Goal: Task Accomplishment & Management: Manage account settings

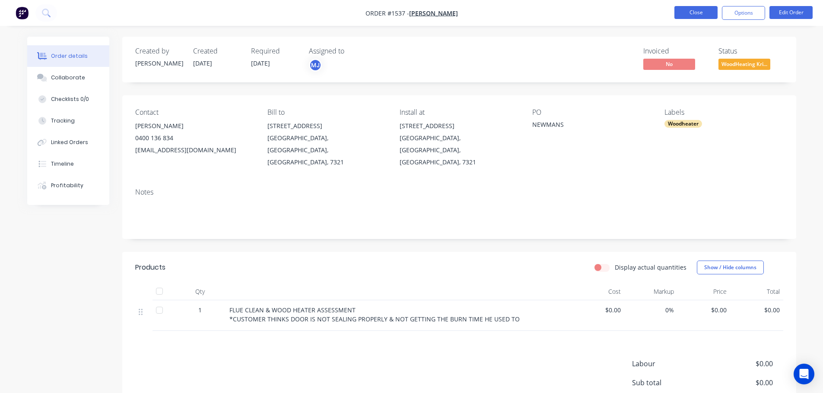
click at [702, 13] on button "Close" at bounding box center [695, 12] width 43 height 13
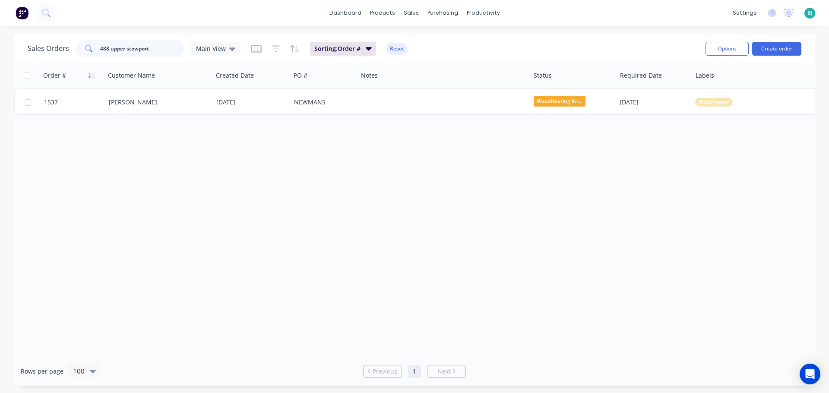
drag, startPoint x: 164, startPoint y: 49, endPoint x: 77, endPoint y: 54, distance: 86.9
click at [77, 54] on div "488 upper stowport" at bounding box center [130, 48] width 108 height 17
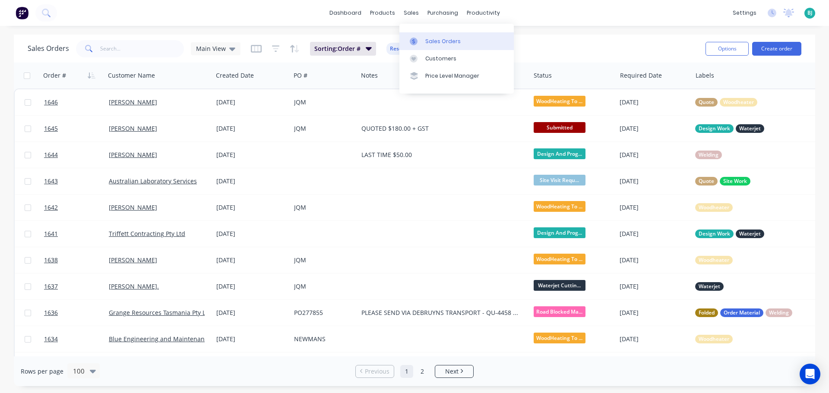
click at [426, 33] on link "Sales Orders" at bounding box center [456, 40] width 114 height 17
click at [443, 40] on div "Sales Orders" at bounding box center [442, 42] width 35 height 8
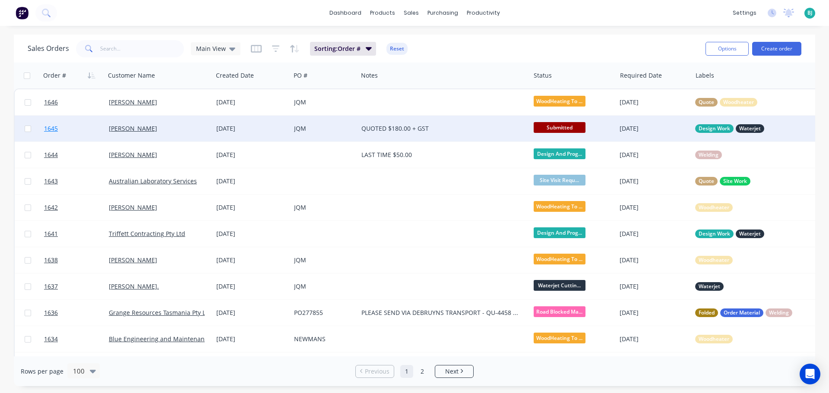
click at [93, 132] on link "1645" at bounding box center [76, 129] width 65 height 26
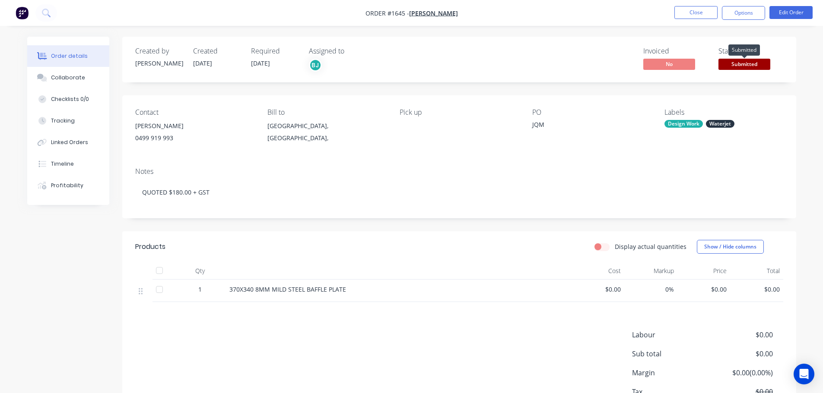
click at [763, 60] on span "Submitted" at bounding box center [744, 64] width 52 height 11
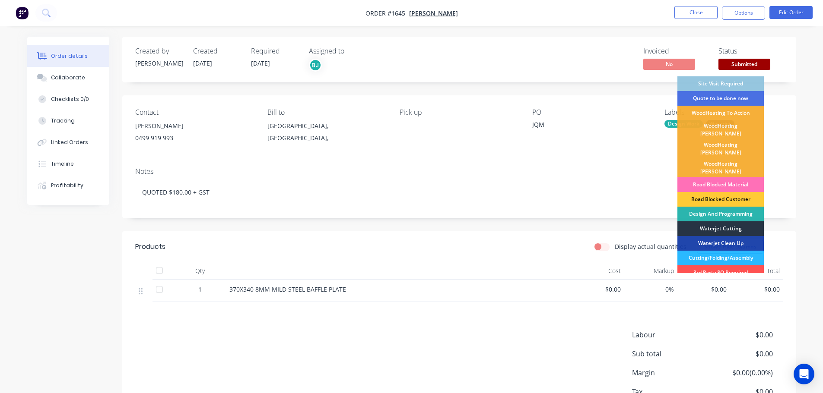
click at [732, 221] on div "Waterjet Cutting" at bounding box center [720, 228] width 86 height 15
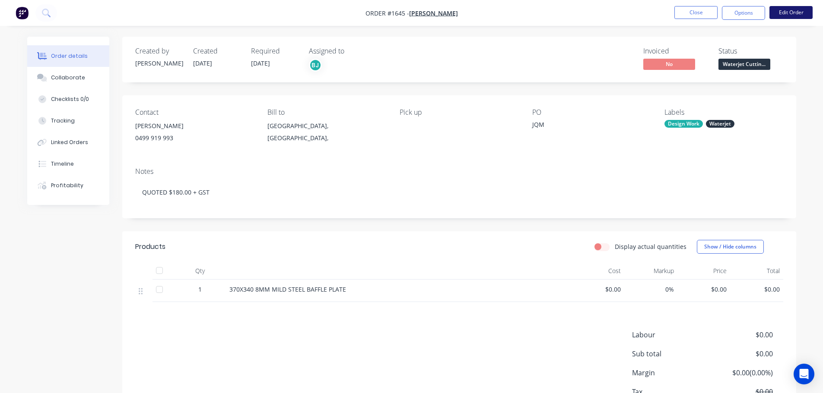
click at [786, 11] on button "Edit Order" at bounding box center [790, 12] width 43 height 13
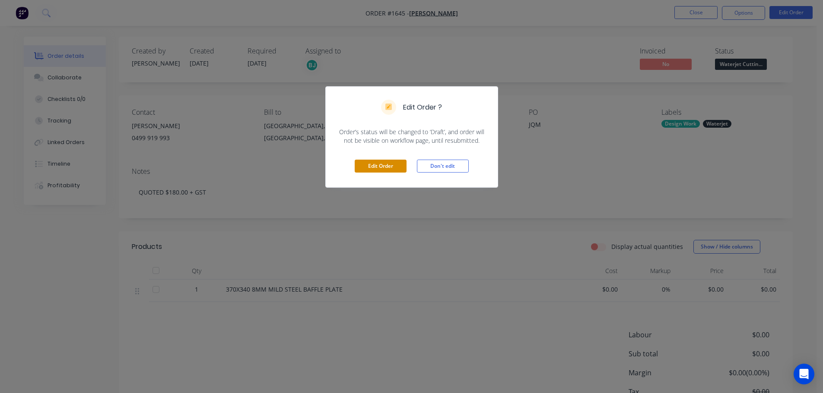
click at [372, 162] on button "Edit Order" at bounding box center [380, 166] width 52 height 13
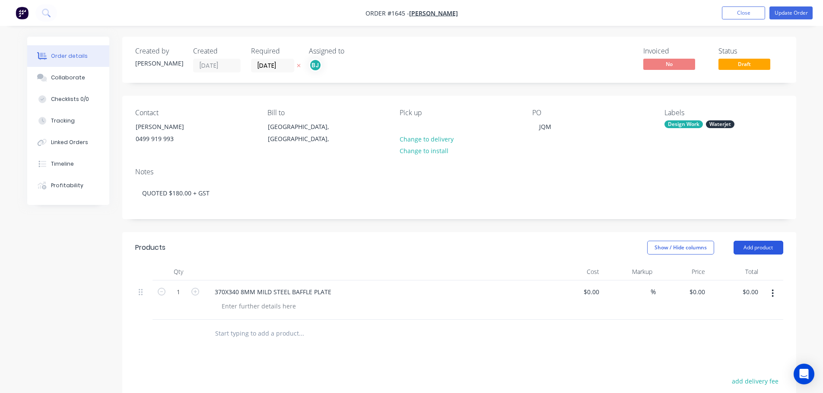
click at [758, 253] on button "Add product" at bounding box center [758, 248] width 50 height 14
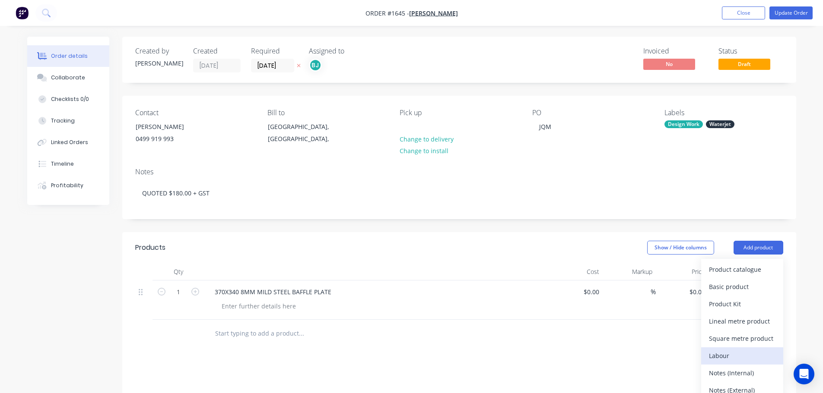
click at [748, 351] on div "Labour" at bounding box center [742, 356] width 66 height 13
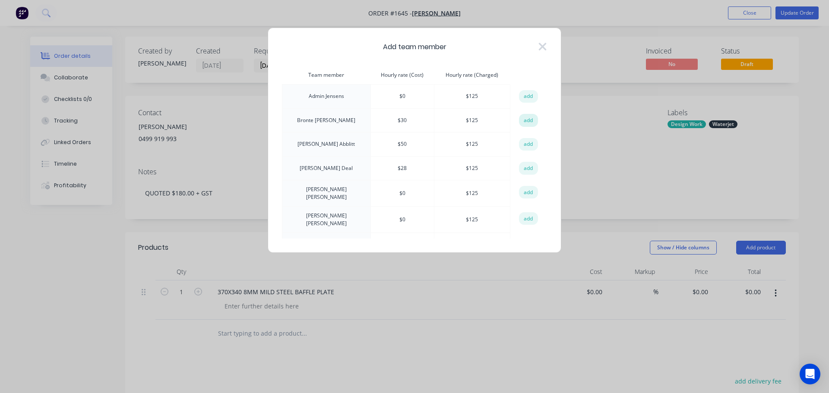
click at [528, 117] on button "add" at bounding box center [528, 120] width 19 height 13
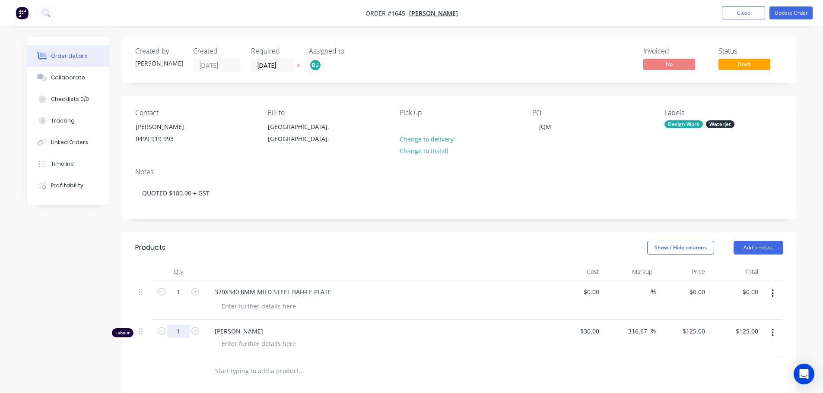
click at [184, 299] on input "1" at bounding box center [178, 292] width 22 height 13
type input "0.25"
type input "$31.25"
click at [266, 342] on div at bounding box center [259, 344] width 88 height 13
click at [267, 342] on div at bounding box center [259, 344] width 88 height 13
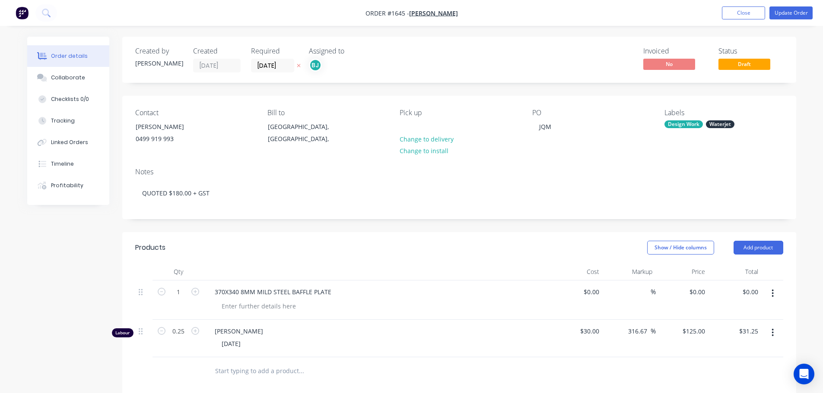
click at [322, 262] on header "Products Show / Hide columns Add product" at bounding box center [459, 247] width 674 height 31
click at [794, 12] on button "Update Order" at bounding box center [790, 12] width 43 height 13
type input "$30.00"
type input "316.67"
type input "$125.00"
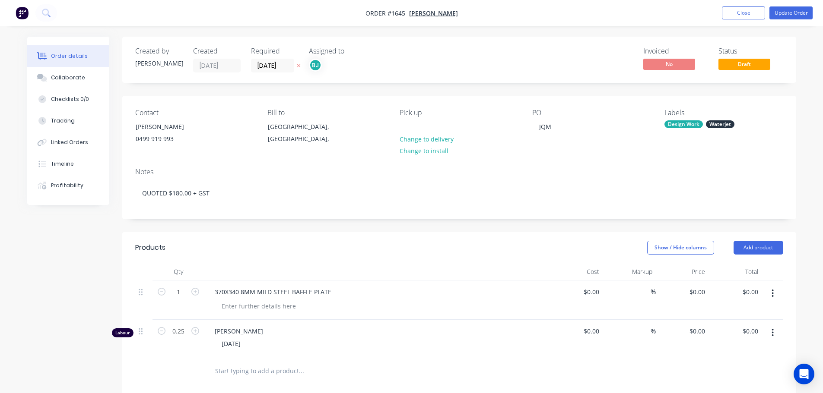
type input "$31.25"
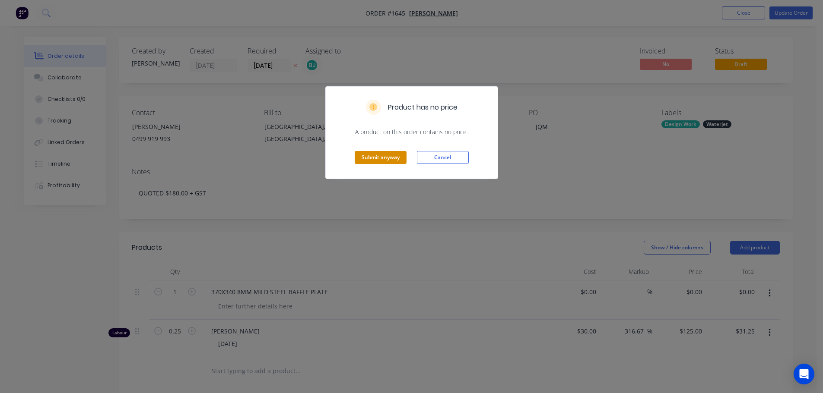
click at [384, 162] on button "Submit anyway" at bounding box center [380, 157] width 52 height 13
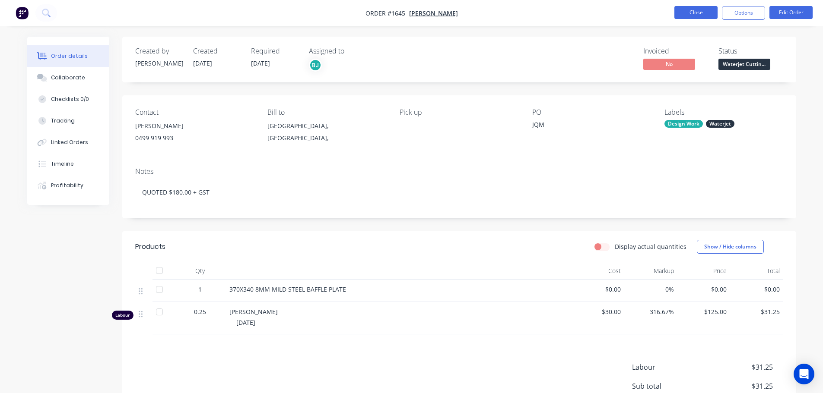
click at [709, 9] on button "Close" at bounding box center [695, 12] width 43 height 13
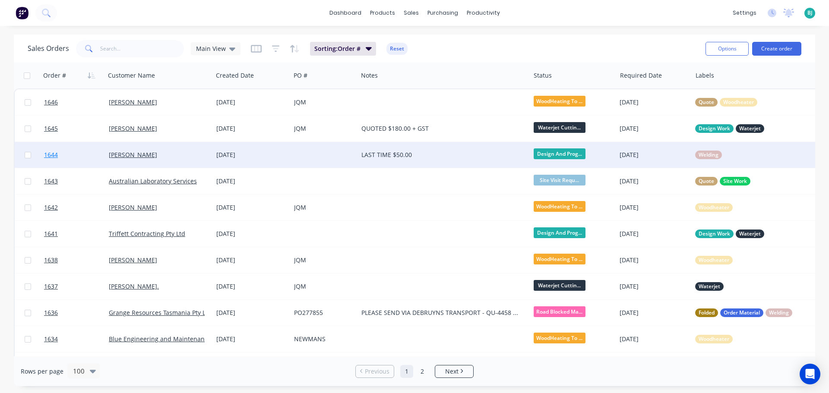
click at [88, 153] on link "1644" at bounding box center [76, 155] width 65 height 26
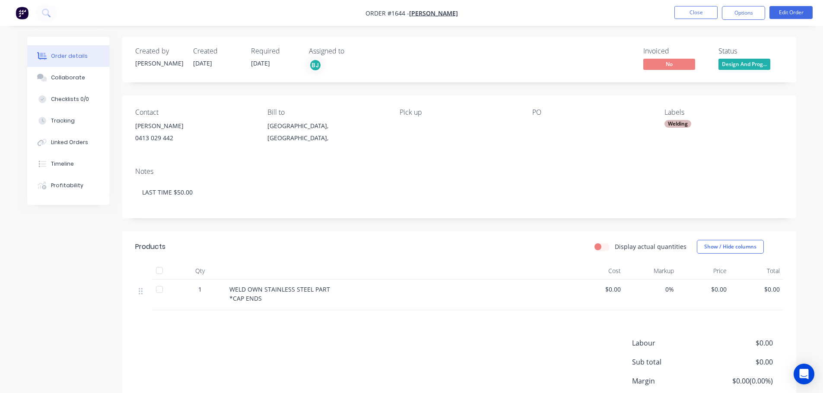
click at [764, 68] on span "Design And Prog..." at bounding box center [744, 64] width 52 height 11
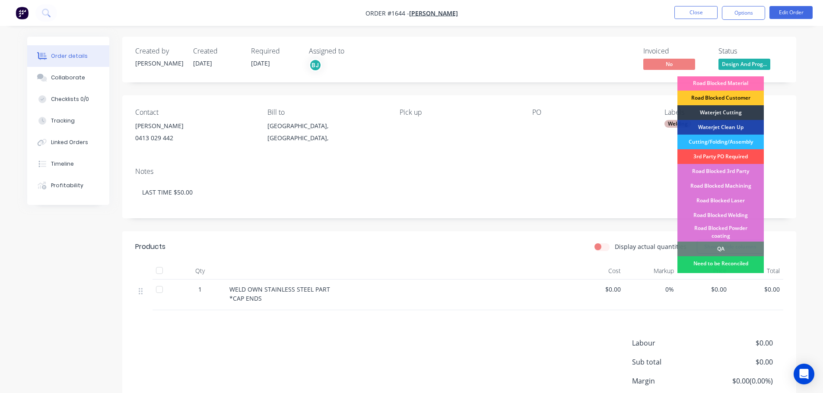
scroll to position [130, 0]
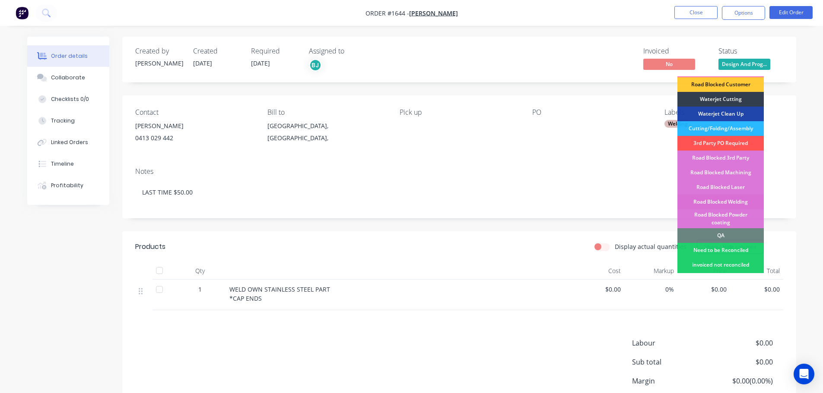
click at [742, 195] on div "Road Blocked Welding" at bounding box center [720, 202] width 86 height 15
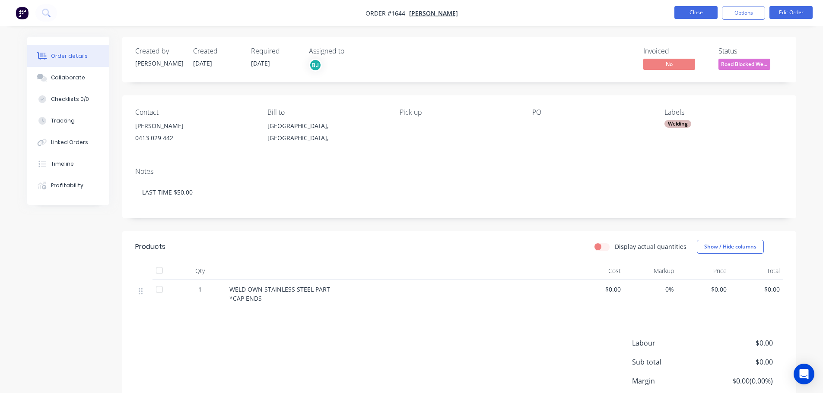
click at [692, 13] on button "Close" at bounding box center [695, 12] width 43 height 13
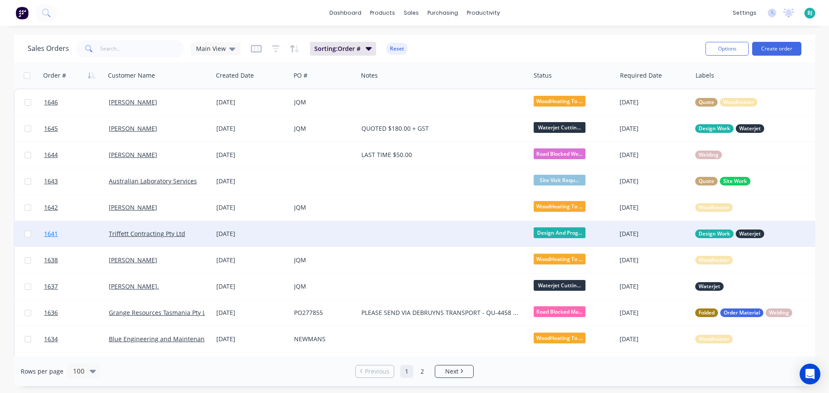
click at [93, 229] on link "1641" at bounding box center [76, 234] width 65 height 26
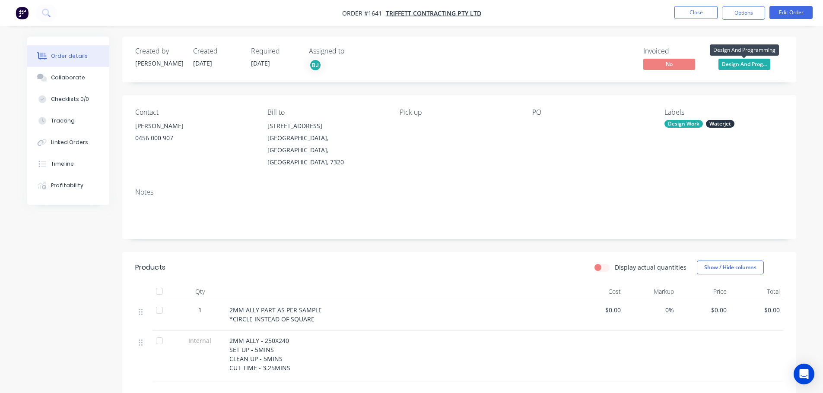
click at [757, 63] on span "Design And Prog..." at bounding box center [744, 64] width 52 height 11
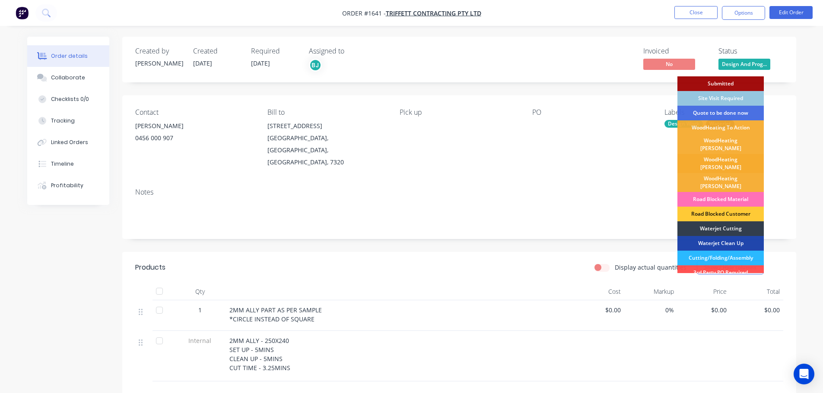
scroll to position [43, 0]
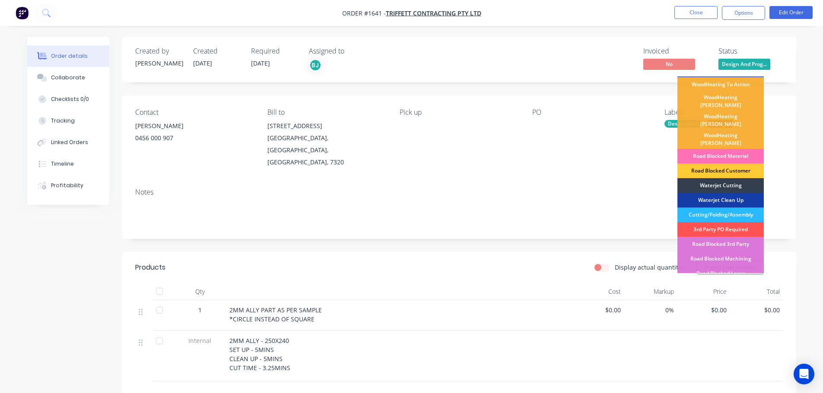
click at [736, 193] on div "Waterjet Clean Up" at bounding box center [720, 200] width 86 height 15
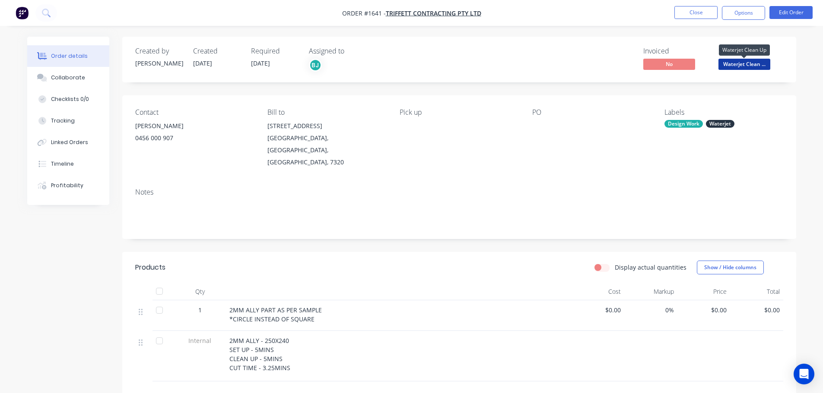
click at [758, 61] on span "Waterjet Clean ..." at bounding box center [744, 64] width 52 height 11
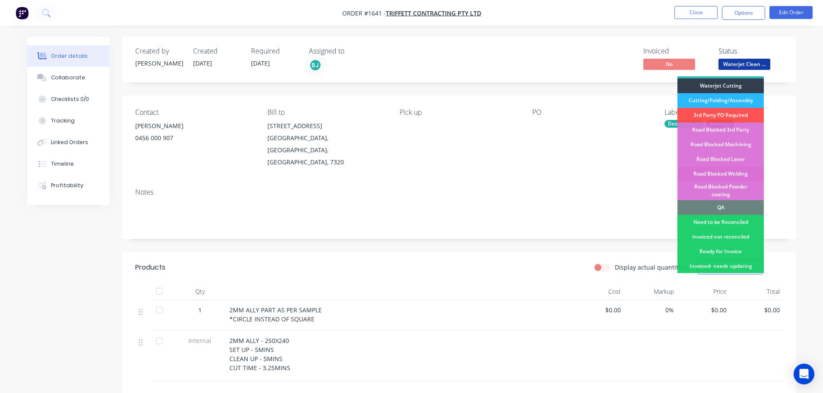
scroll to position [173, 0]
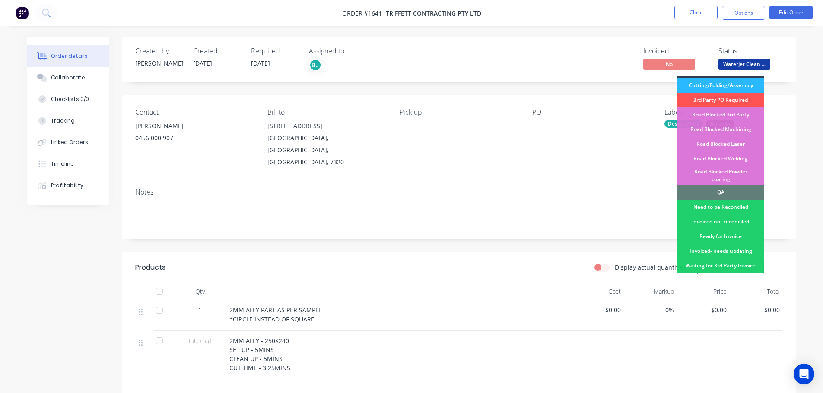
click at [734, 185] on div "QA" at bounding box center [720, 192] width 86 height 15
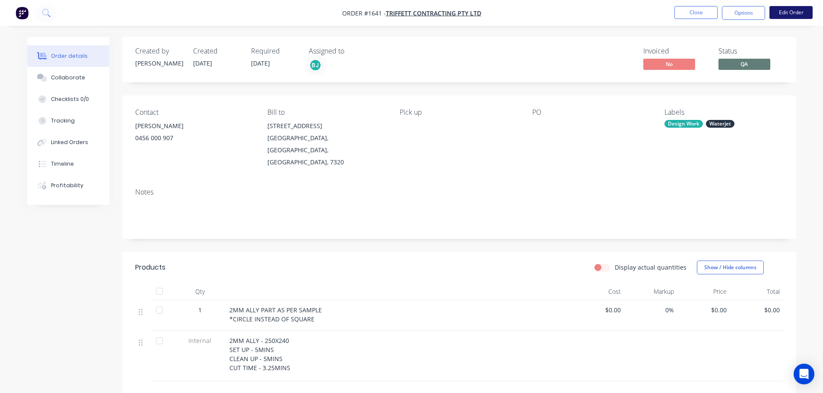
click at [779, 10] on button "Edit Order" at bounding box center [790, 12] width 43 height 13
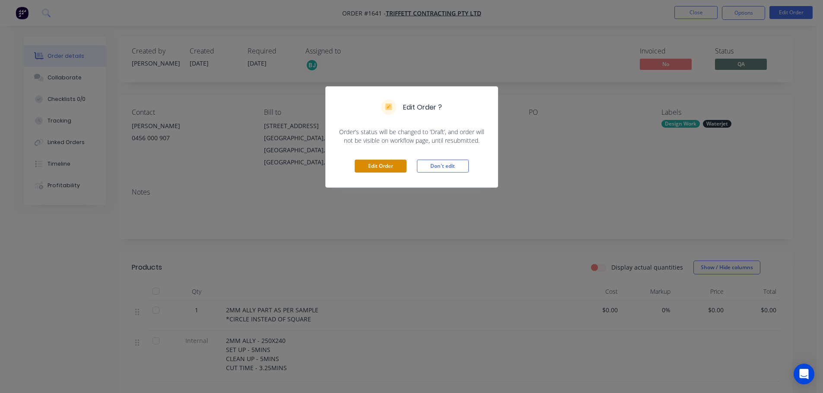
click at [393, 170] on button "Edit Order" at bounding box center [380, 166] width 52 height 13
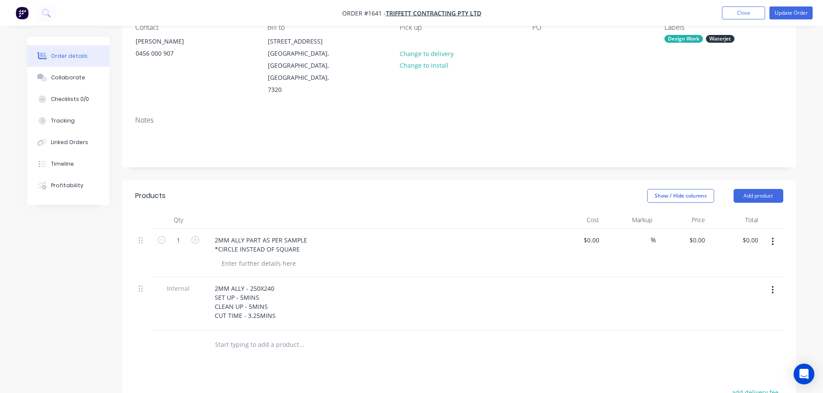
scroll to position [86, 0]
click at [760, 188] on button "Add product" at bounding box center [758, 195] width 50 height 14
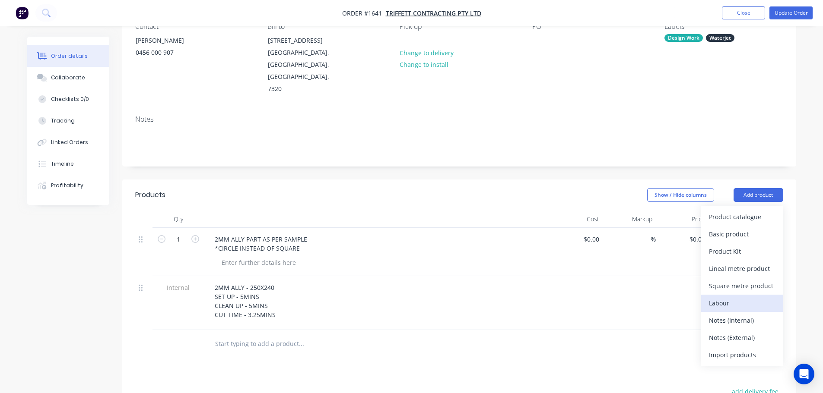
click at [737, 297] on div "Labour" at bounding box center [742, 303] width 66 height 13
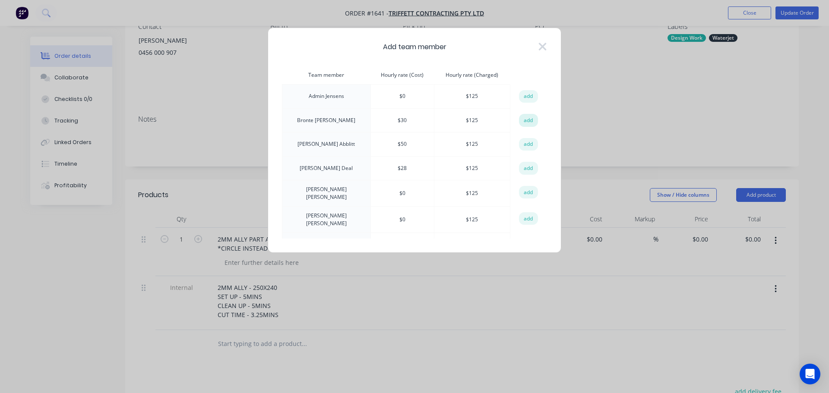
click at [527, 120] on button "add" at bounding box center [528, 120] width 19 height 13
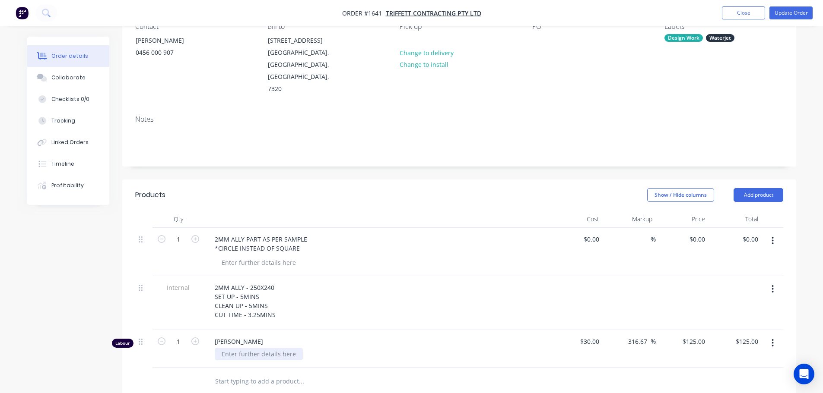
click at [250, 348] on div at bounding box center [259, 354] width 88 height 13
click at [345, 373] on input "text" at bounding box center [301, 381] width 173 height 17
click at [246, 348] on div "[DATE]" at bounding box center [231, 354] width 33 height 13
click at [373, 180] on header "Products Show / Hide columns Add product" at bounding box center [459, 195] width 674 height 31
click at [771, 17] on button "Update Order" at bounding box center [790, 12] width 43 height 13
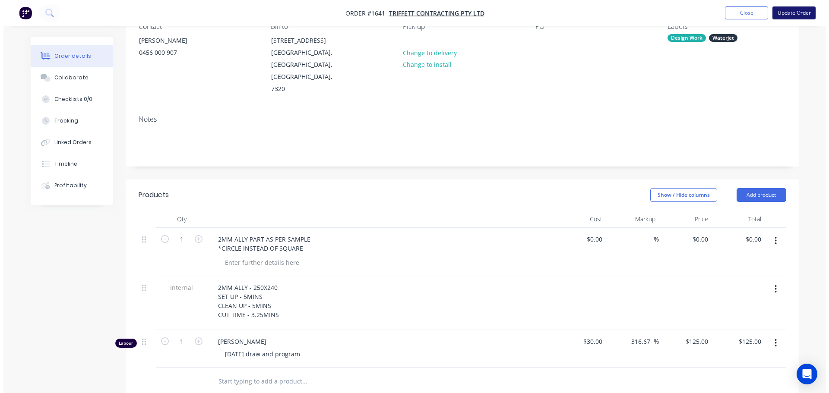
scroll to position [0, 0]
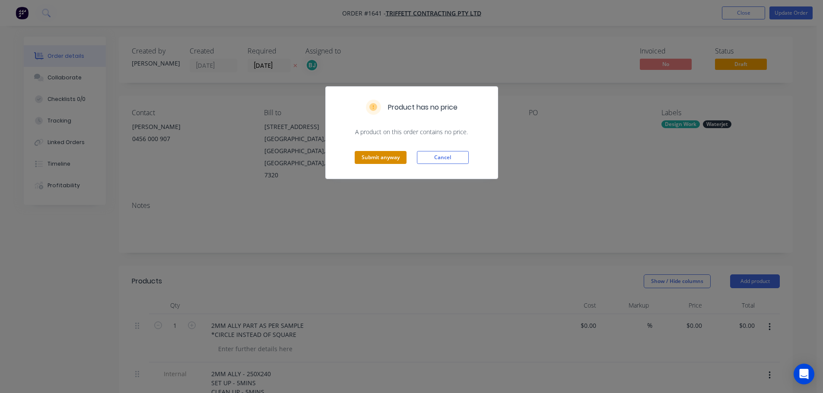
click at [392, 161] on button "Submit anyway" at bounding box center [380, 157] width 52 height 13
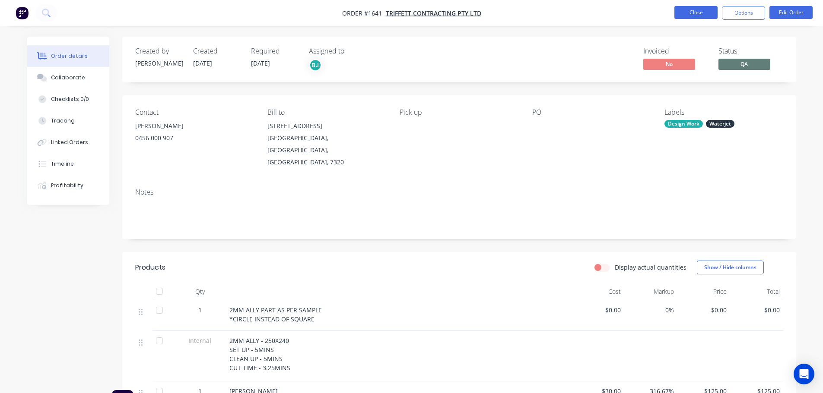
click at [707, 15] on button "Close" at bounding box center [695, 12] width 43 height 13
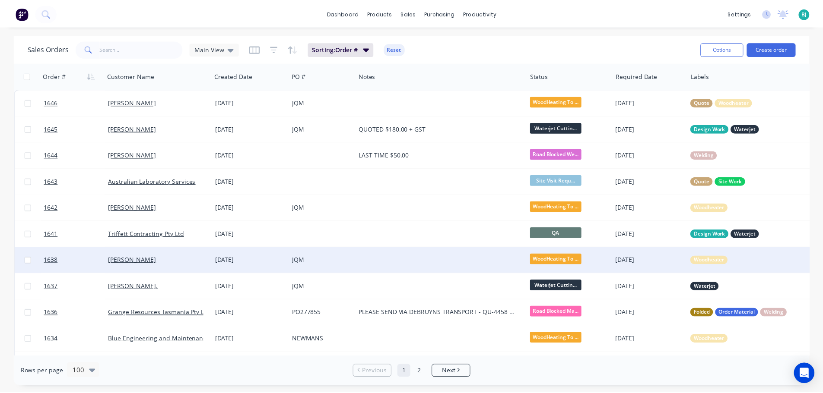
scroll to position [43, 0]
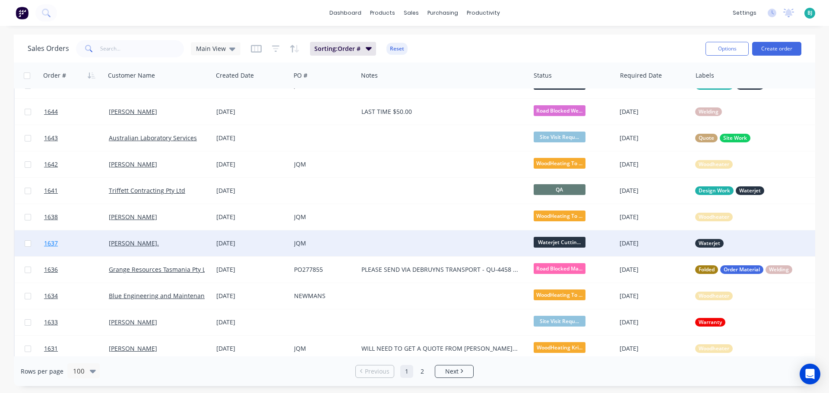
click at [79, 243] on link "1637" at bounding box center [76, 244] width 65 height 26
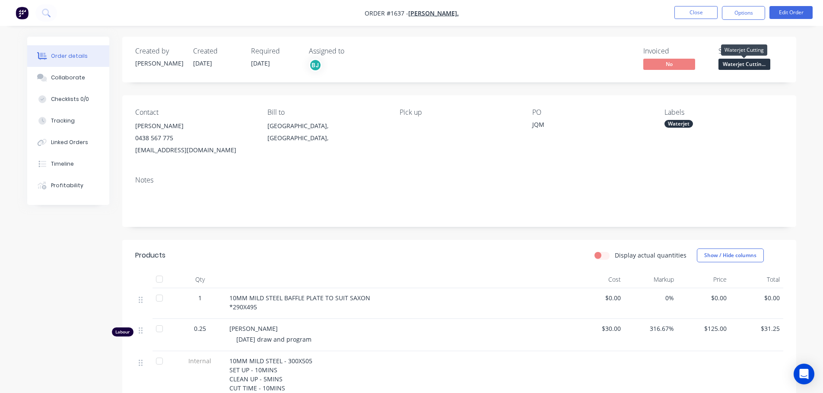
click at [743, 64] on span "Waterjet Cuttin..." at bounding box center [744, 64] width 52 height 11
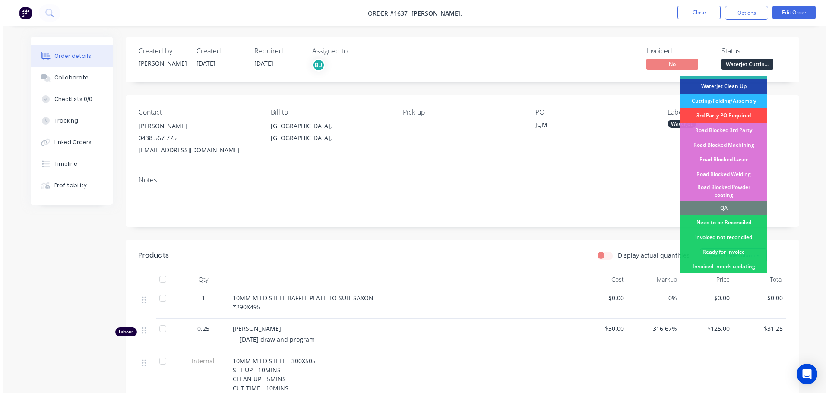
scroll to position [173, 0]
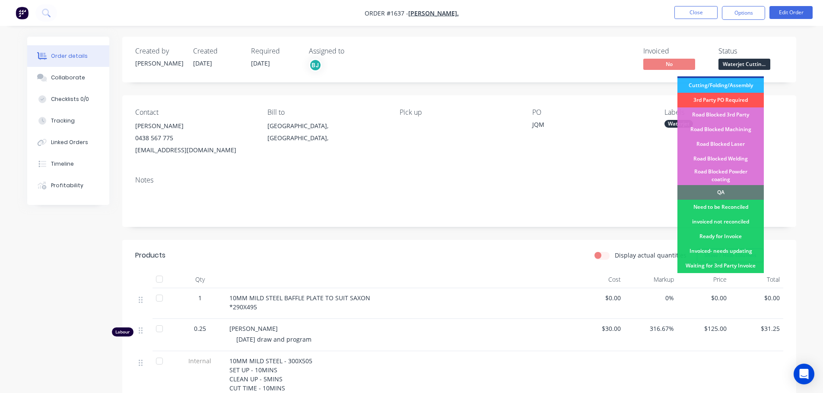
click at [722, 185] on div "QA" at bounding box center [720, 192] width 86 height 15
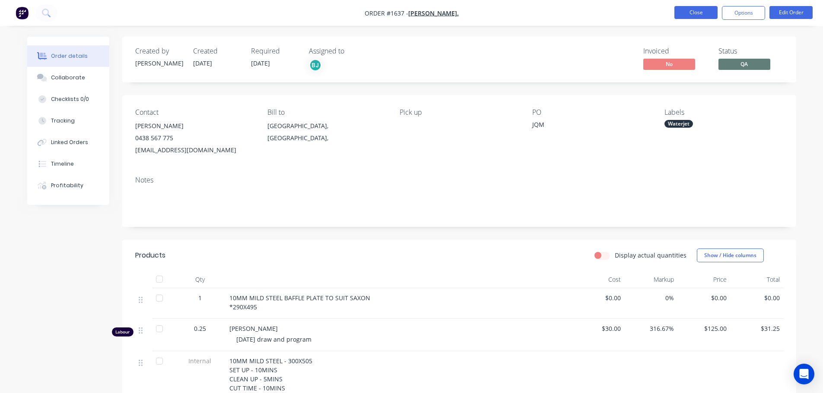
click at [696, 15] on button "Close" at bounding box center [695, 12] width 43 height 13
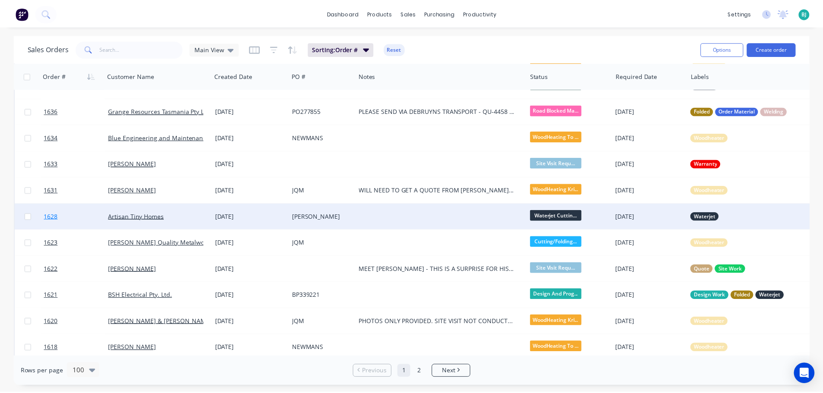
scroll to position [216, 0]
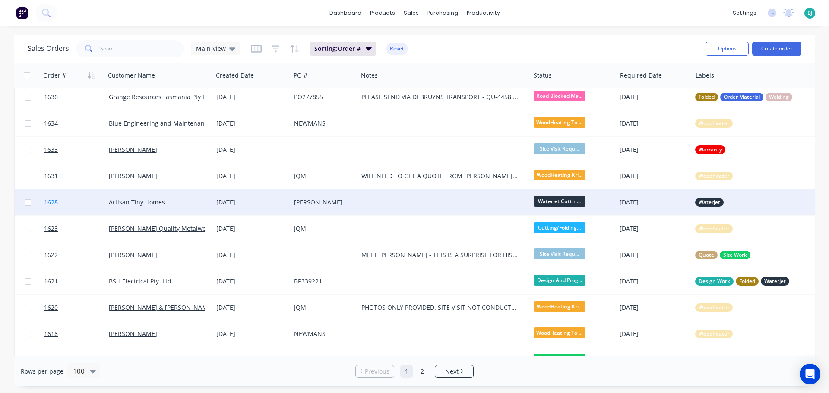
click at [95, 211] on link "1628" at bounding box center [76, 203] width 65 height 26
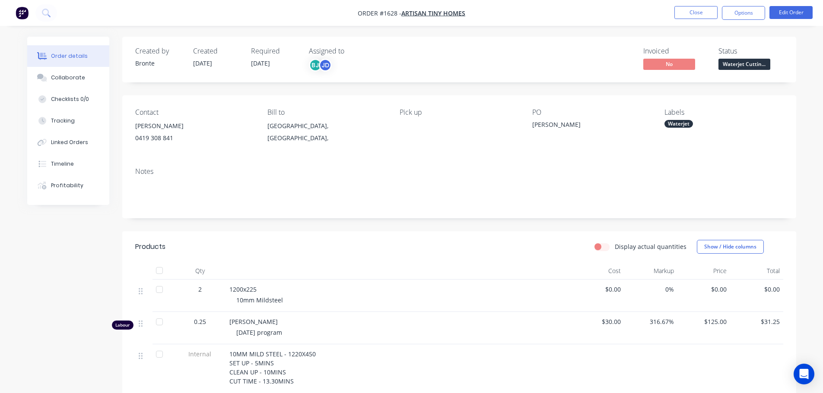
click at [750, 63] on span "Waterjet Cuttin..." at bounding box center [744, 64] width 52 height 11
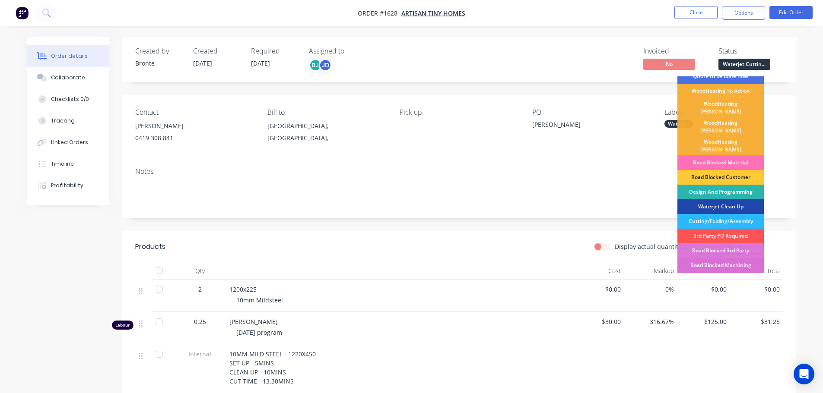
scroll to position [130, 0]
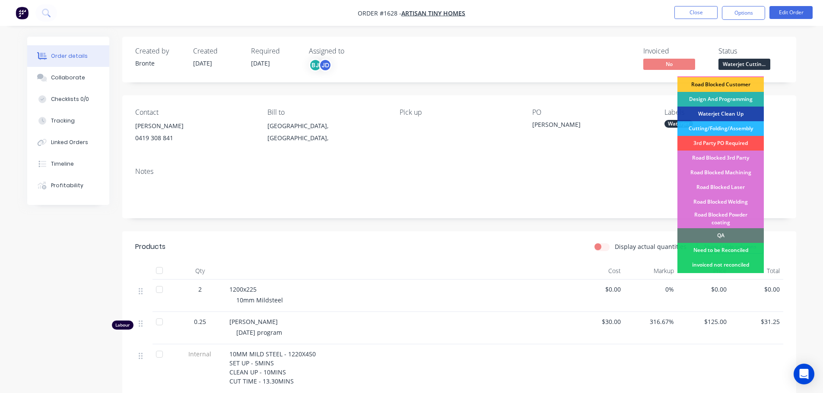
click at [727, 228] on div "QA" at bounding box center [720, 235] width 86 height 15
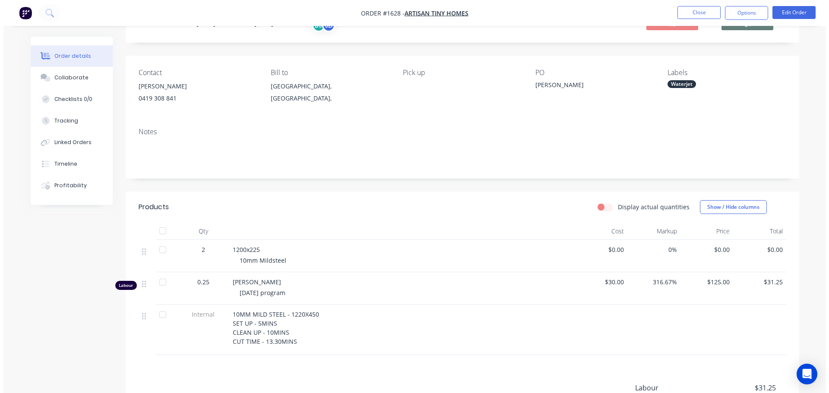
scroll to position [0, 0]
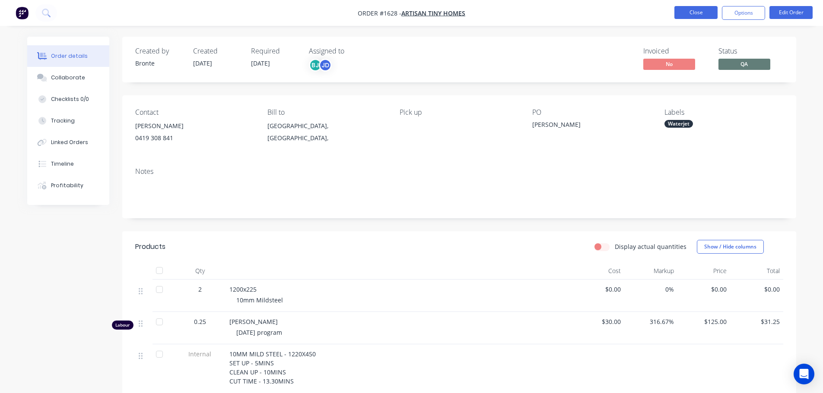
click at [692, 12] on button "Close" at bounding box center [695, 12] width 43 height 13
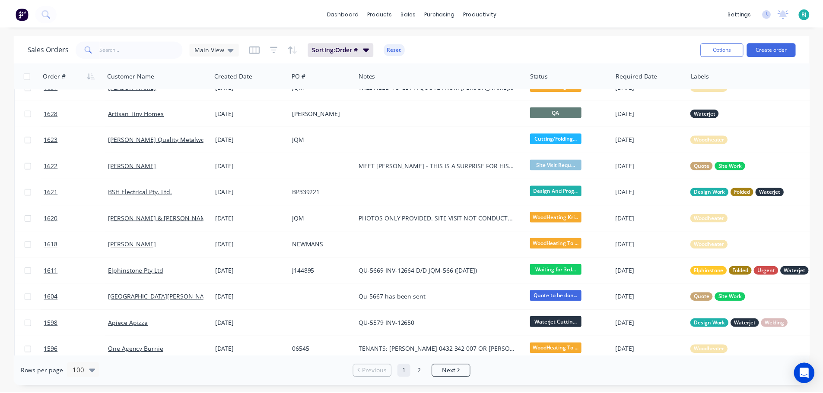
scroll to position [302, 0]
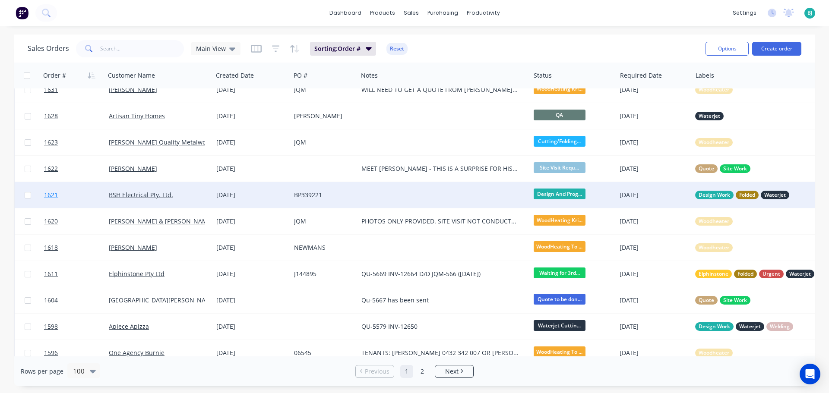
click at [79, 198] on link "1621" at bounding box center [76, 195] width 65 height 26
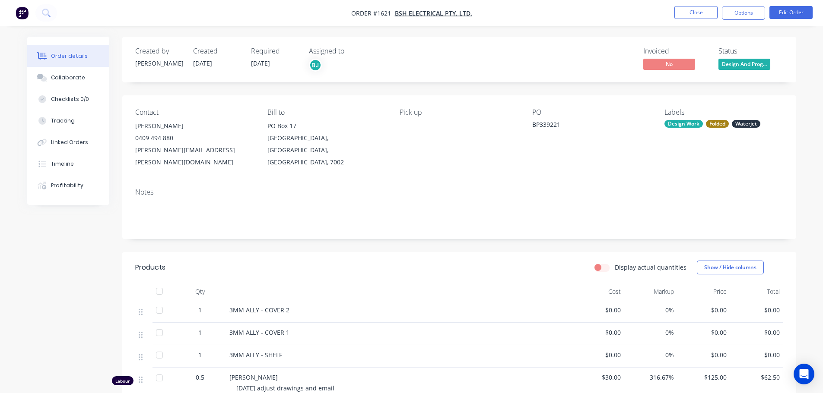
click at [750, 69] on span "Design And Prog..." at bounding box center [744, 64] width 52 height 11
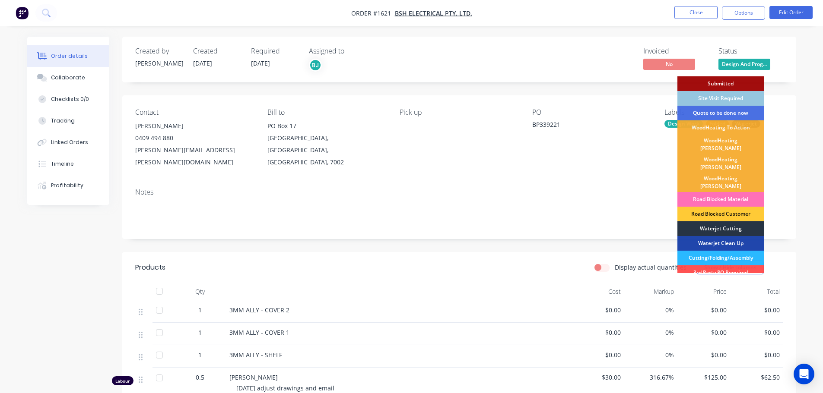
click at [718, 221] on div "Waterjet Cutting" at bounding box center [720, 228] width 86 height 15
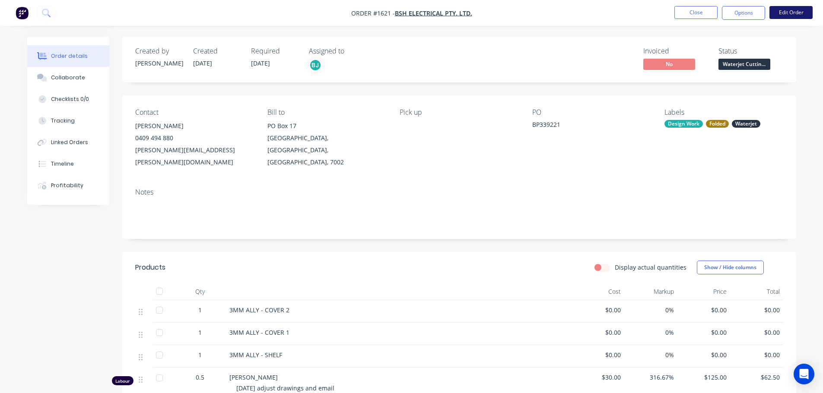
click at [789, 12] on button "Edit Order" at bounding box center [790, 12] width 43 height 13
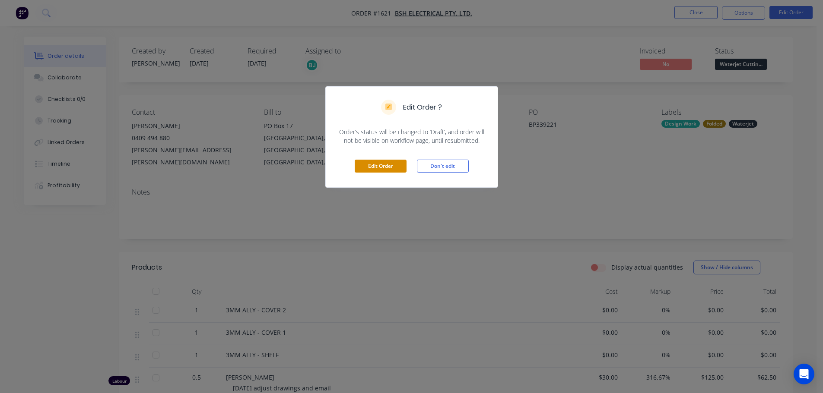
click at [378, 165] on button "Edit Order" at bounding box center [380, 166] width 52 height 13
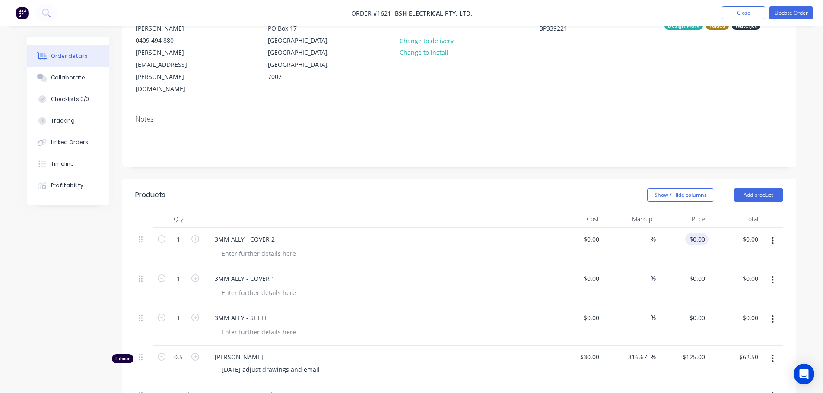
scroll to position [130, 0]
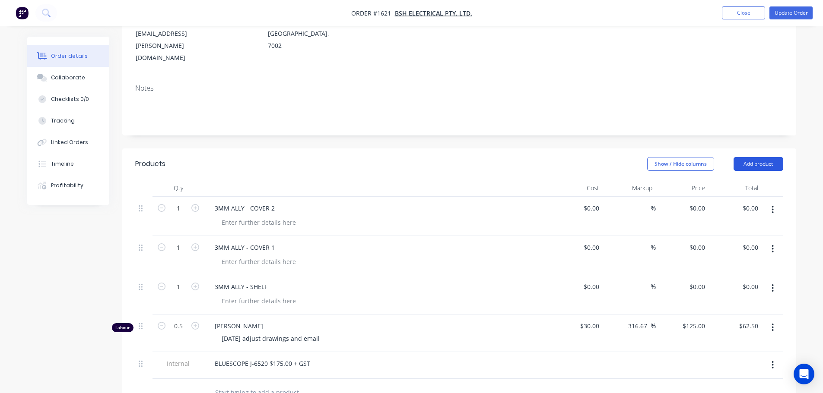
click at [759, 157] on button "Add product" at bounding box center [758, 164] width 50 height 14
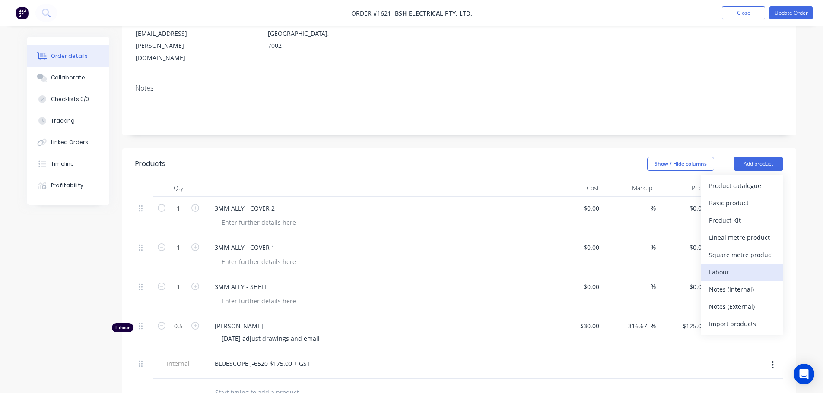
click at [745, 266] on div "Labour" at bounding box center [742, 272] width 66 height 13
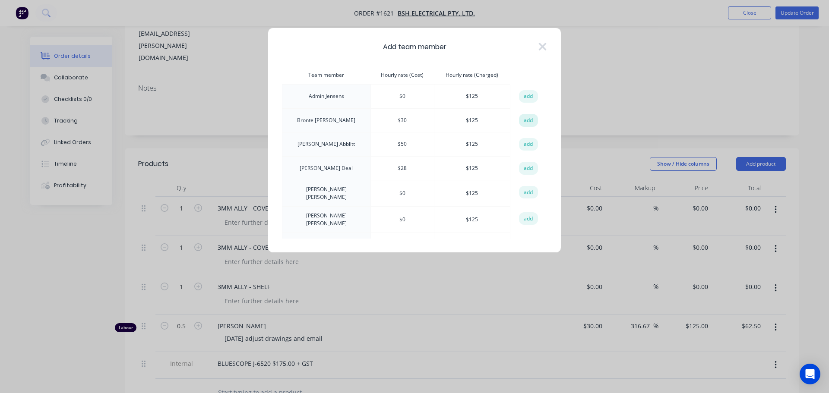
click at [528, 122] on button "add" at bounding box center [528, 120] width 19 height 13
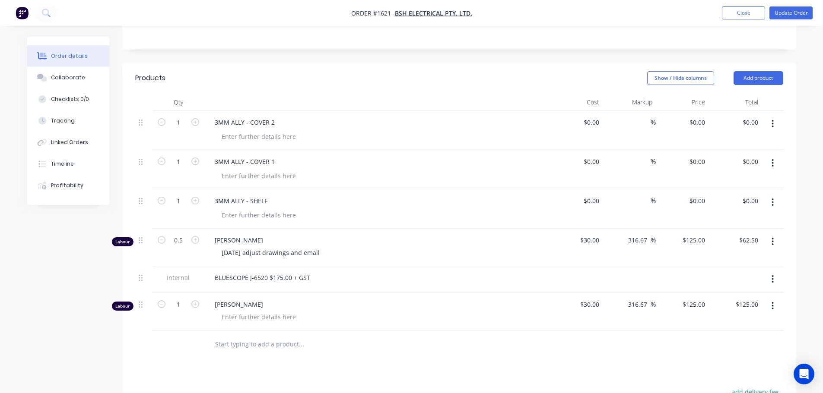
scroll to position [216, 0]
click at [185, 129] on input "1" at bounding box center [178, 122] width 22 height 13
type input "0.75"
type input "$93.75"
click at [246, 310] on div at bounding box center [259, 316] width 88 height 13
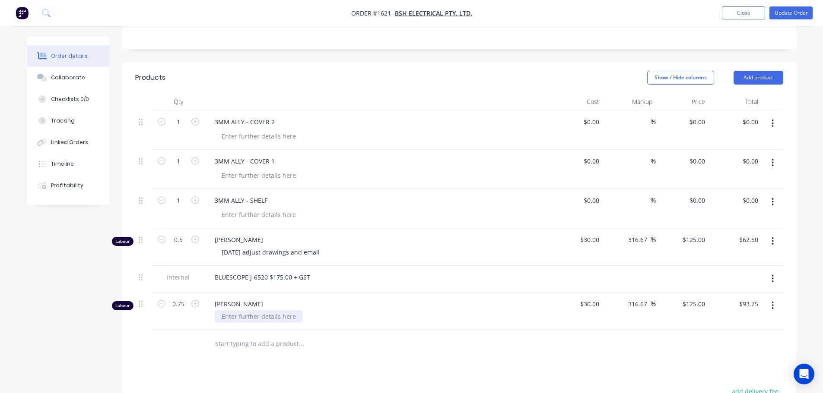
click at [253, 310] on div at bounding box center [259, 316] width 88 height 13
click at [372, 348] on div "Products Show / Hide columns Add product Qty Cost Markup Price Total 1 3MM ALLY…" at bounding box center [459, 313] width 674 height 503
click at [793, 16] on button "Update Order" at bounding box center [790, 12] width 43 height 13
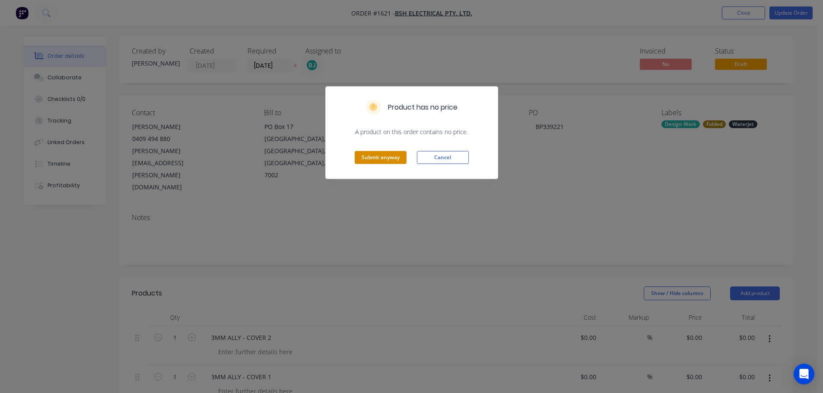
click at [385, 155] on button "Submit anyway" at bounding box center [380, 157] width 52 height 13
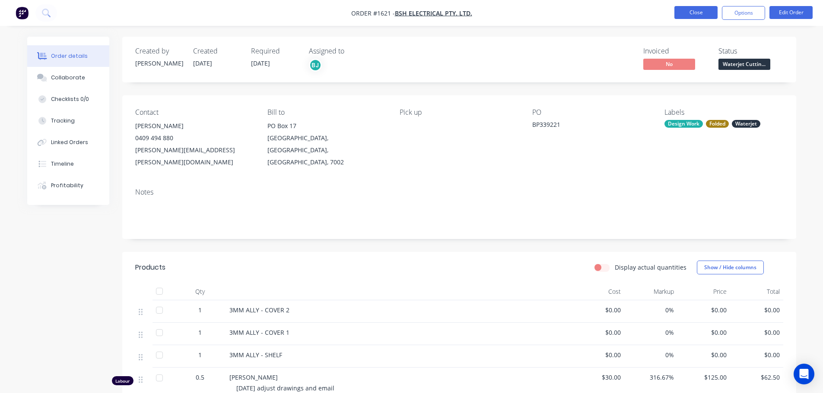
click at [701, 14] on button "Close" at bounding box center [695, 12] width 43 height 13
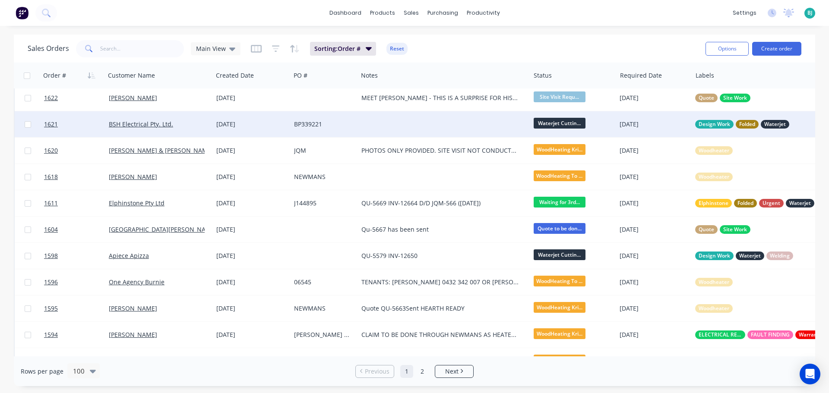
scroll to position [389, 0]
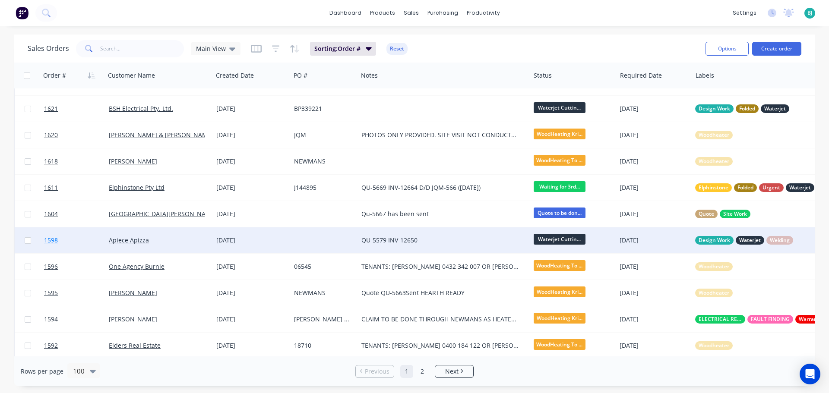
click at [85, 240] on link "1598" at bounding box center [76, 241] width 65 height 26
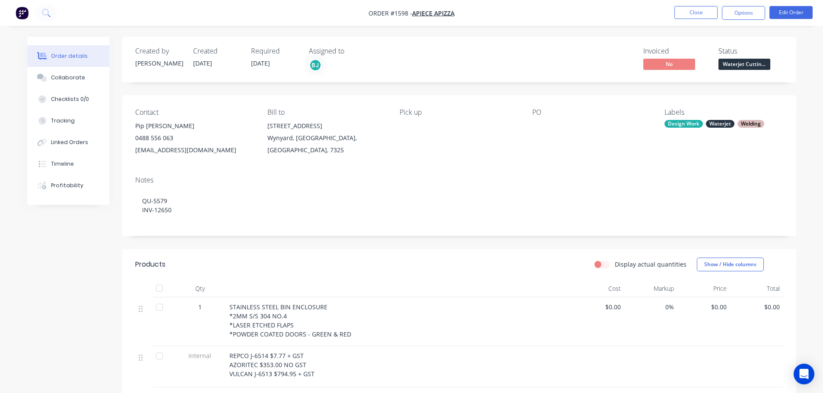
click at [755, 58] on div "Waterjet Cutting" at bounding box center [744, 50] width 46 height 17
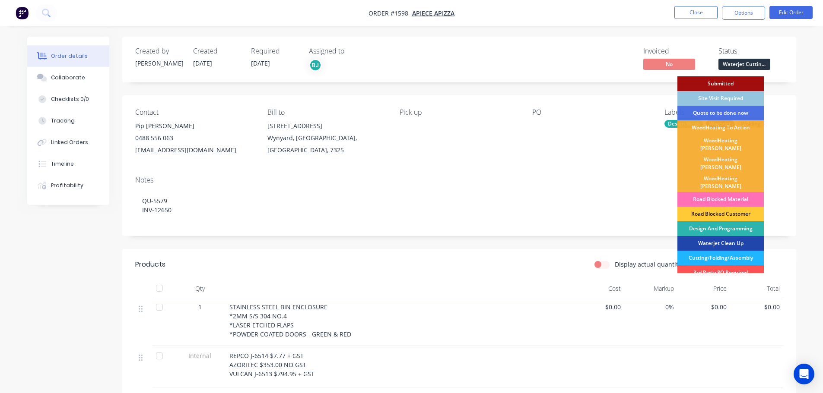
click at [730, 251] on div "Cutting/Folding/Assembly" at bounding box center [720, 258] width 86 height 15
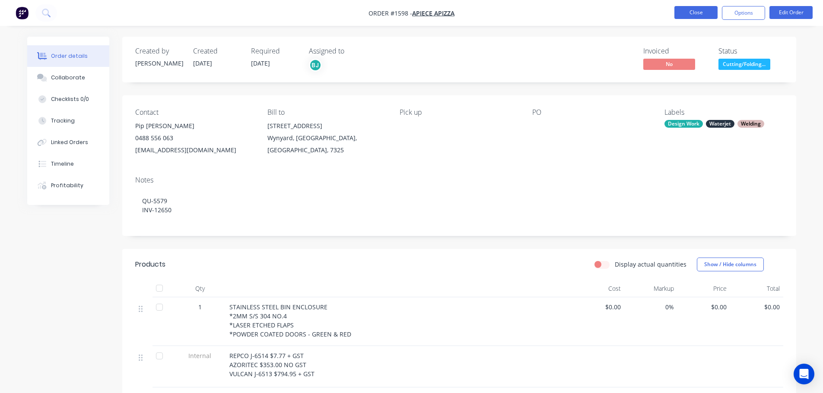
click at [709, 13] on button "Close" at bounding box center [695, 12] width 43 height 13
